Goal: Task Accomplishment & Management: Use online tool/utility

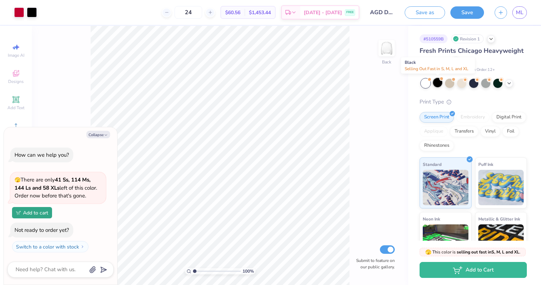
click at [438, 84] on div at bounding box center [437, 82] width 9 height 9
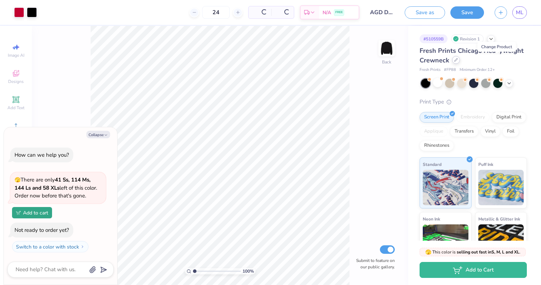
click at [458, 59] on icon at bounding box center [456, 60] width 4 height 4
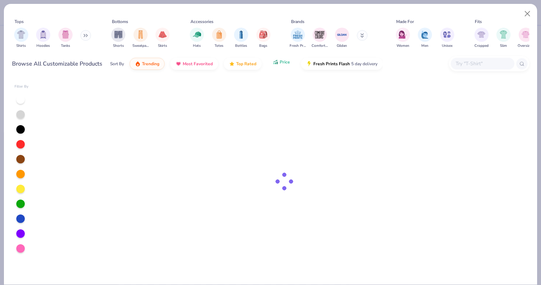
click at [281, 64] on span "Price" at bounding box center [285, 62] width 10 height 6
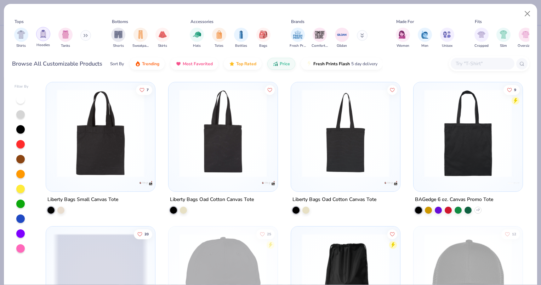
click at [47, 37] on div "filter for Hoodies" at bounding box center [43, 34] width 14 height 14
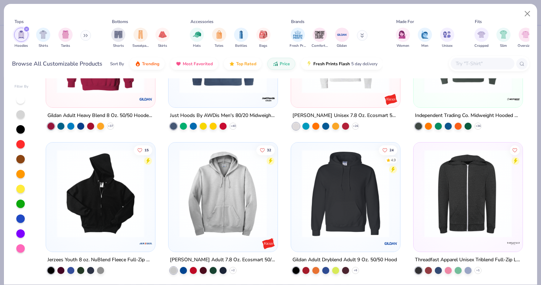
scroll to position [212, 0]
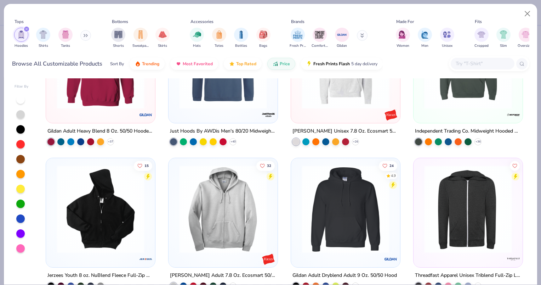
click at [87, 35] on icon at bounding box center [86, 35] width 1 height 2
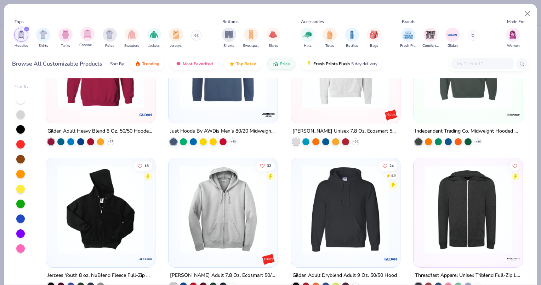
click at [80, 36] on div "Crewnecks" at bounding box center [87, 37] width 16 height 21
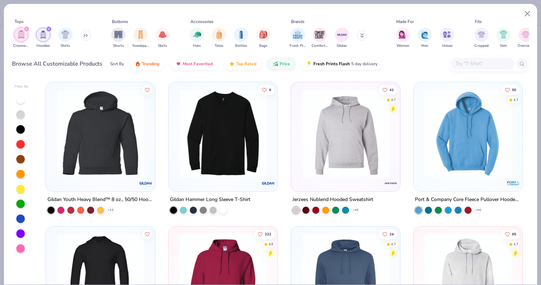
click at [50, 28] on icon "filter for Hoodies" at bounding box center [48, 29] width 3 height 3
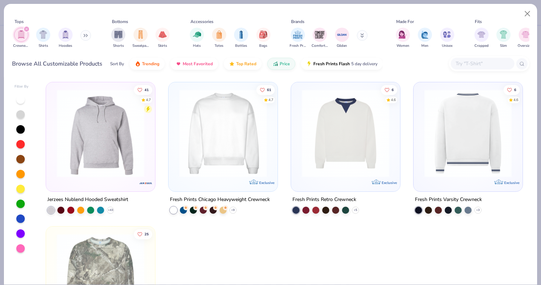
click at [436, 147] on img at bounding box center [468, 133] width 95 height 88
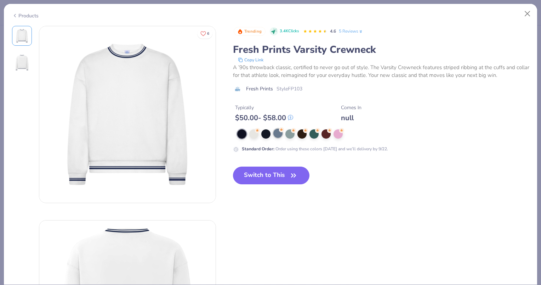
click at [275, 133] on div at bounding box center [277, 133] width 9 height 9
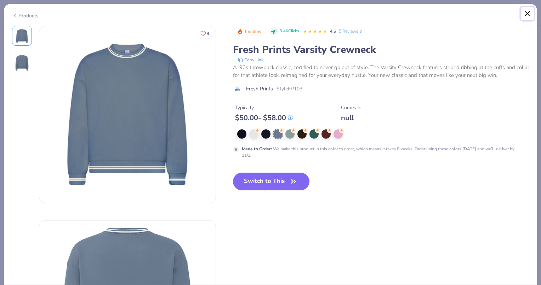
click at [527, 17] on button "Close" at bounding box center [527, 13] width 13 height 13
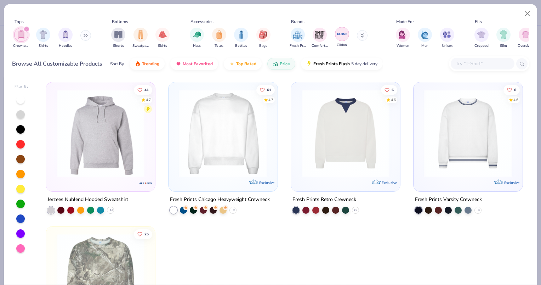
click at [341, 37] on img "filter for Gildan" at bounding box center [342, 34] width 11 height 11
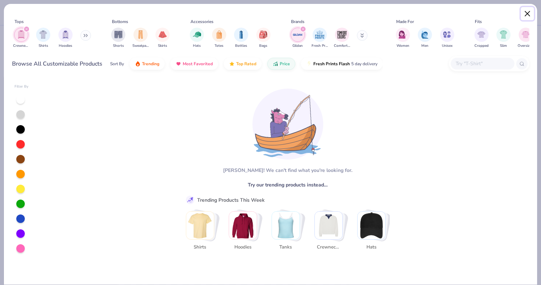
click at [527, 13] on button "Close" at bounding box center [527, 13] width 13 height 13
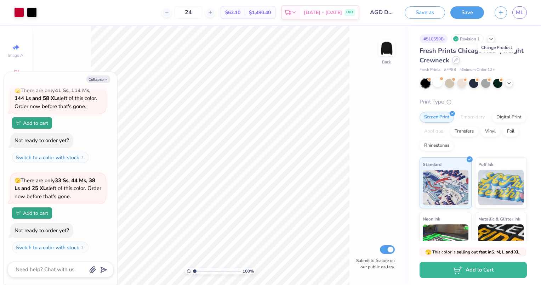
click at [458, 61] on icon at bounding box center [456, 60] width 4 height 4
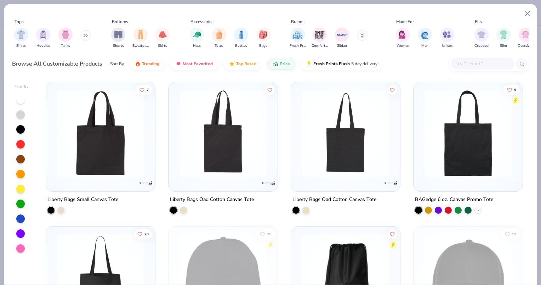
click at [86, 38] on button at bounding box center [85, 35] width 11 height 11
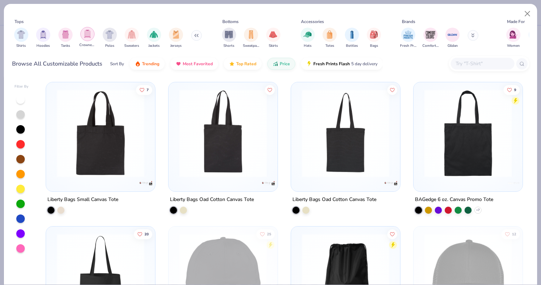
click at [88, 36] on img "filter for Crewnecks" at bounding box center [88, 34] width 8 height 8
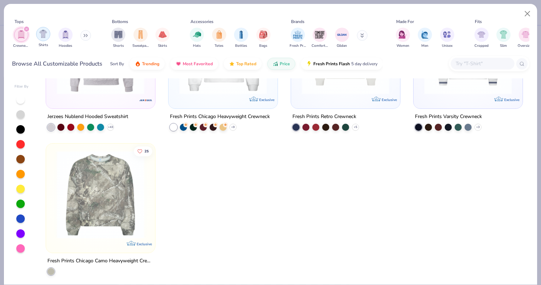
scroll to position [85, 0]
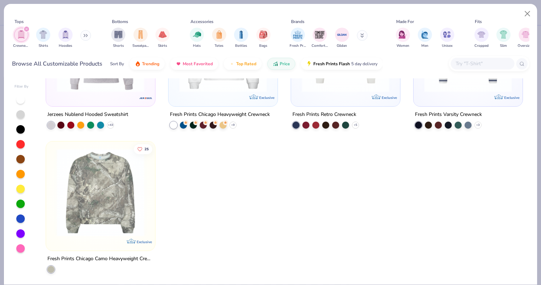
click at [25, 29] on div "filter for Crewnecks" at bounding box center [26, 29] width 6 height 6
click at [529, 12] on button "Close" at bounding box center [527, 13] width 13 height 13
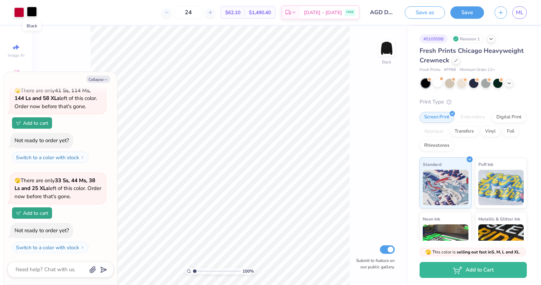
click at [35, 9] on div at bounding box center [32, 12] width 10 height 10
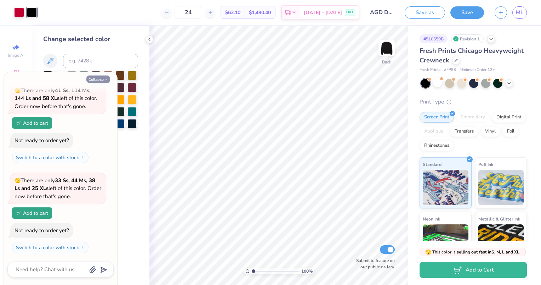
click at [98, 77] on button "Collapse" at bounding box center [98, 78] width 24 height 7
type textarea "x"
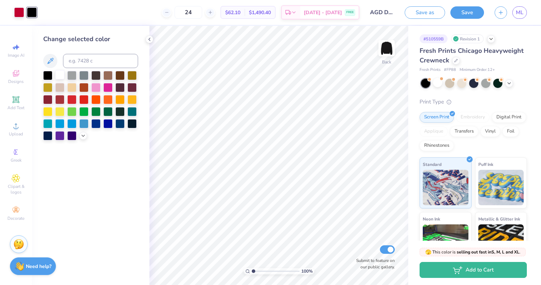
click at [59, 75] on div at bounding box center [59, 74] width 9 height 9
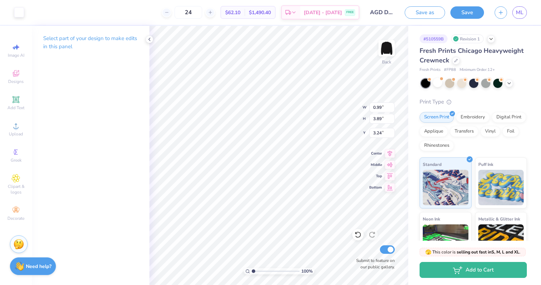
type input "1.06"
type input "4.34"
click at [149, 38] on icon at bounding box center [150, 39] width 6 height 6
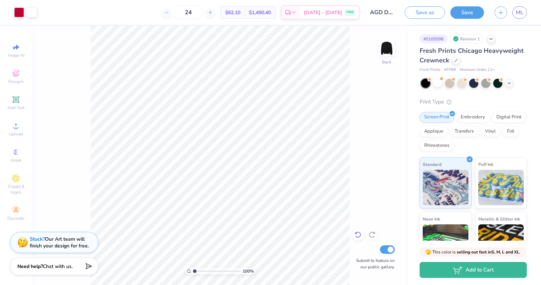
click at [358, 237] on icon at bounding box center [357, 234] width 7 height 7
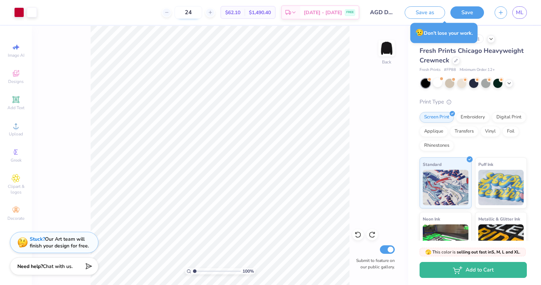
click at [201, 12] on input "24" at bounding box center [189, 12] width 28 height 13
type input "2"
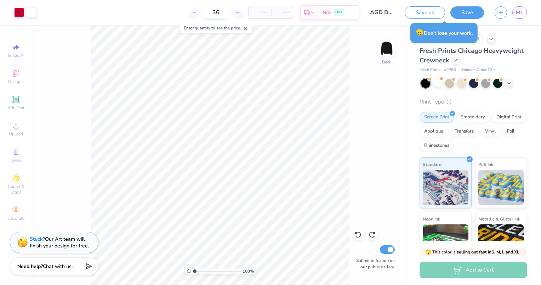
type input "36"
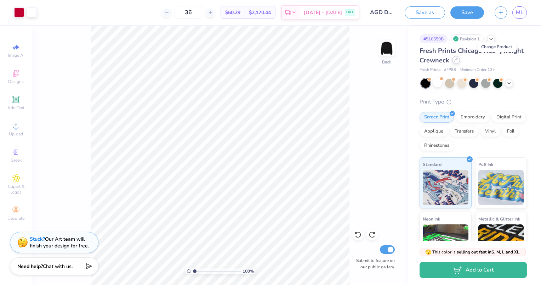
click at [458, 61] on icon at bounding box center [456, 60] width 4 height 4
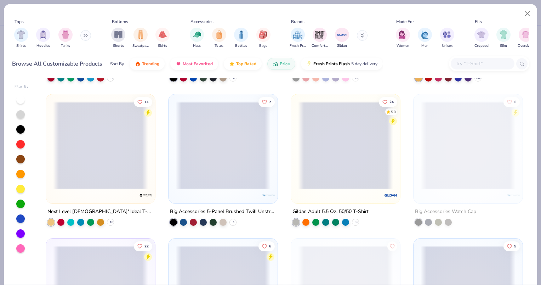
scroll to position [708, 0]
click at [343, 37] on img "filter for Gildan" at bounding box center [342, 34] width 11 height 11
